Goal: Navigation & Orientation: Go to known website

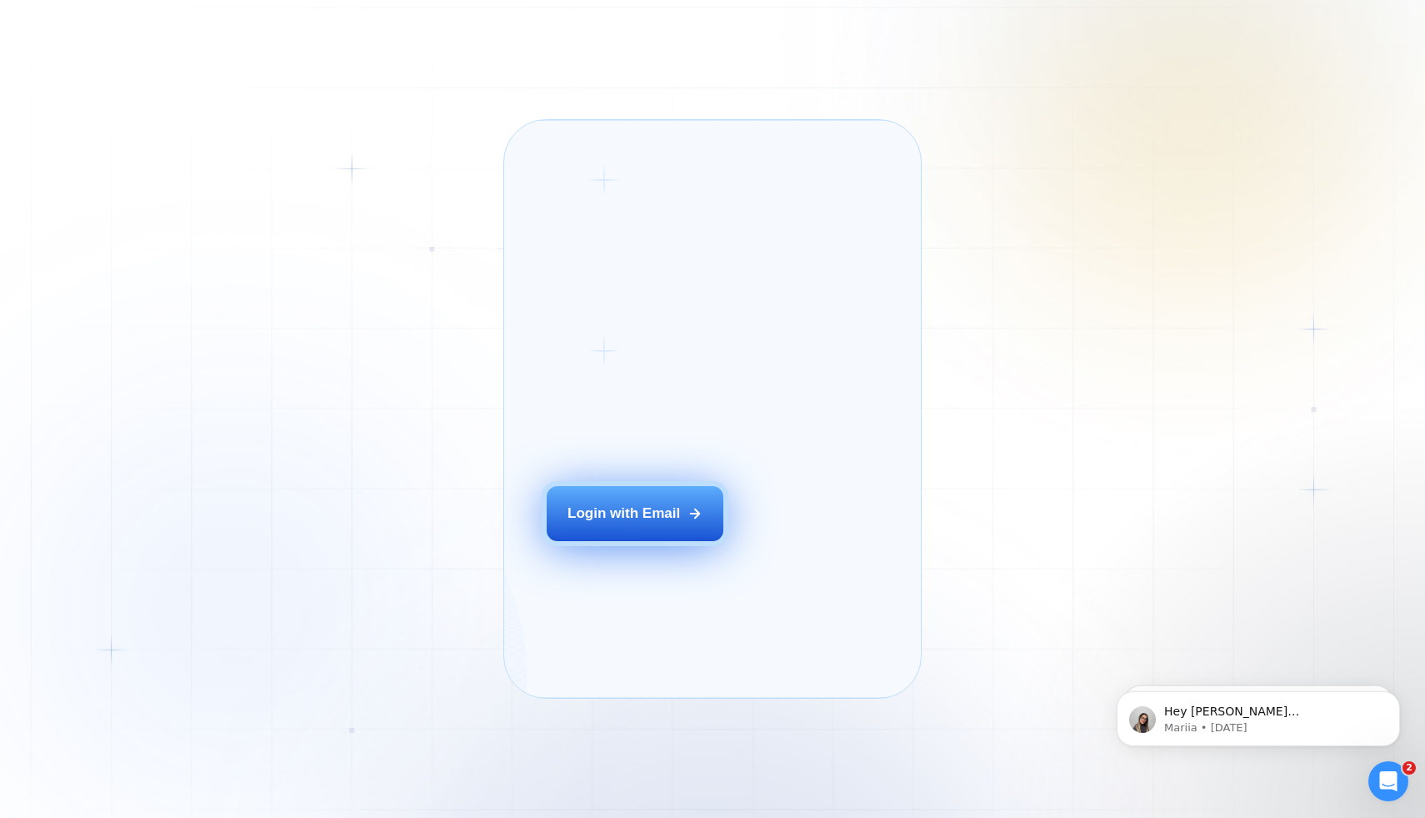
drag, startPoint x: 663, startPoint y: 543, endPoint x: 658, endPoint y: 530, distance: 14.2
click at [663, 523] on div "Login with Email" at bounding box center [624, 513] width 113 height 20
